Goal: Transaction & Acquisition: Purchase product/service

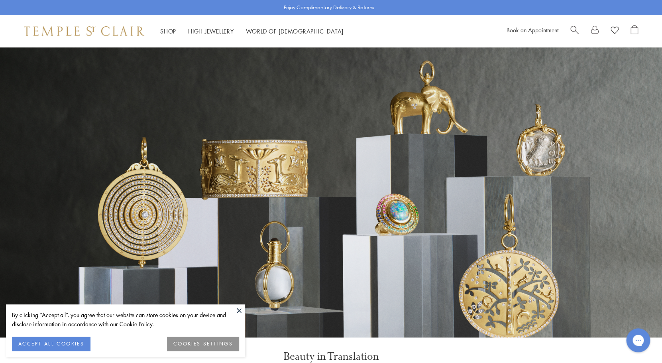
click at [568, 31] on div "Book an Appointment" at bounding box center [573, 31] width 132 height 12
click at [571, 30] on span "Search" at bounding box center [575, 29] width 8 height 8
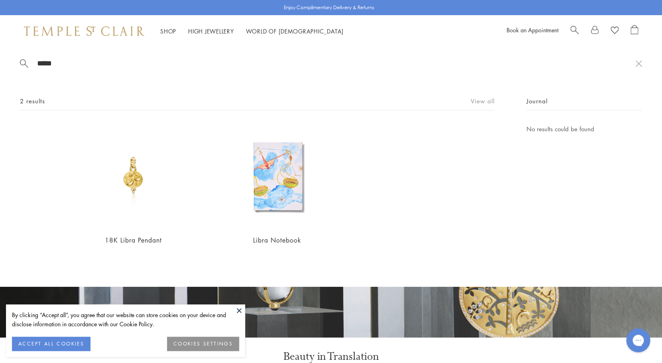
type input "*****"
click at [491, 104] on link "View all" at bounding box center [483, 100] width 24 height 9
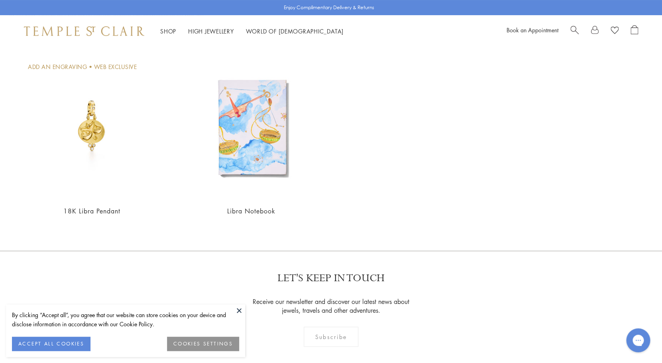
scroll to position [76, 0]
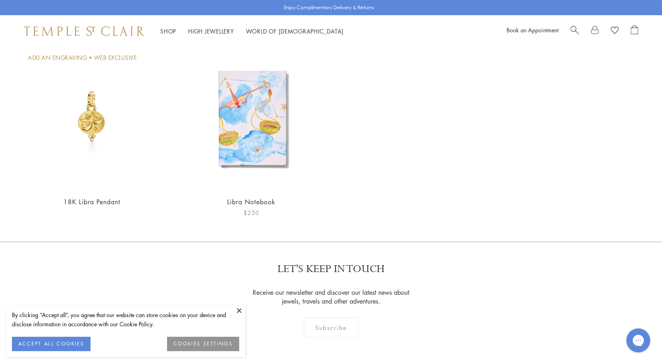
click at [256, 118] on img at bounding box center [251, 117] width 144 height 144
